Goal: Transaction & Acquisition: Obtain resource

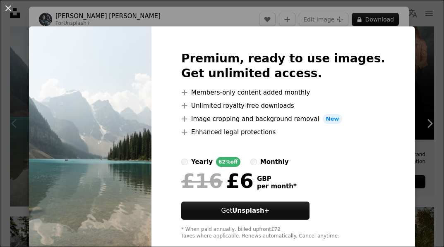
click at [419, 41] on div "An X shape Premium, ready to use images. Get unlimited access. A plus sign Memb…" at bounding box center [222, 123] width 444 height 247
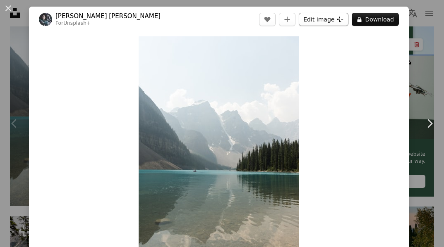
click at [319, 19] on button "Edit image Plus sign for Unsplash+" at bounding box center [324, 19] width 50 height 13
